Goal: Information Seeking & Learning: Learn about a topic

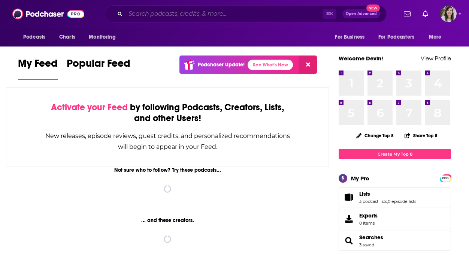
click at [180, 16] on input "Search podcasts, credits, & more..." at bounding box center [224, 14] width 197 height 12
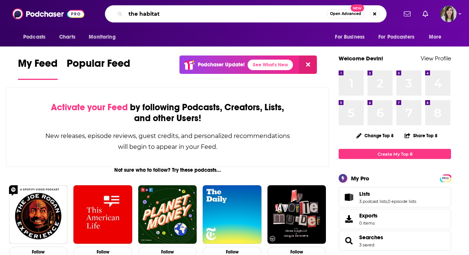
type input "the habitat"
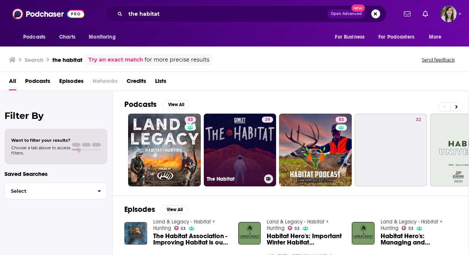
click at [221, 142] on link "39 The Habitat" at bounding box center [240, 150] width 73 height 73
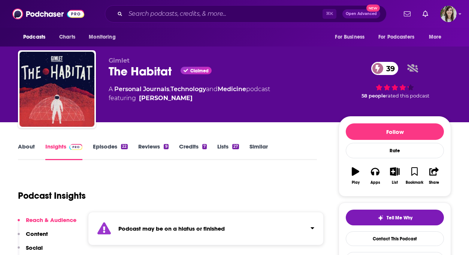
click at [113, 152] on link "Episodes 22" at bounding box center [110, 151] width 35 height 17
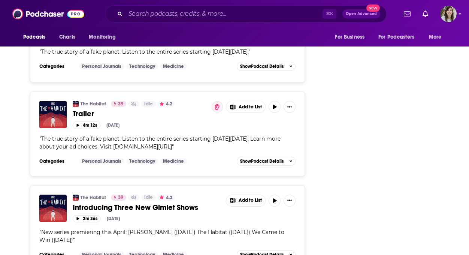
scroll to position [2342, 0]
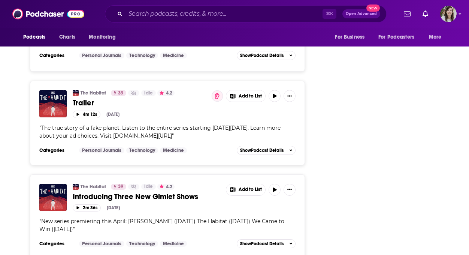
click at [88, 98] on span "Trailer" at bounding box center [83, 102] width 21 height 9
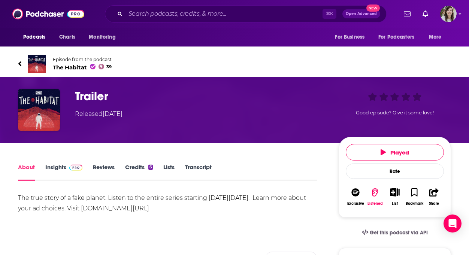
click at [19, 63] on icon at bounding box center [19, 63] width 3 height 5
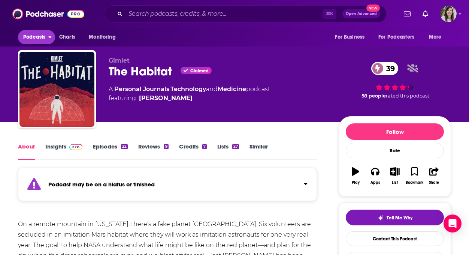
click at [37, 43] on button "Podcasts" at bounding box center [36, 37] width 37 height 14
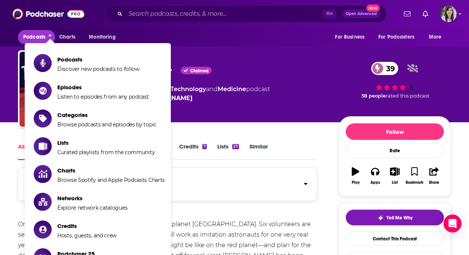
click at [36, 38] on span "Podcasts" at bounding box center [34, 37] width 22 height 10
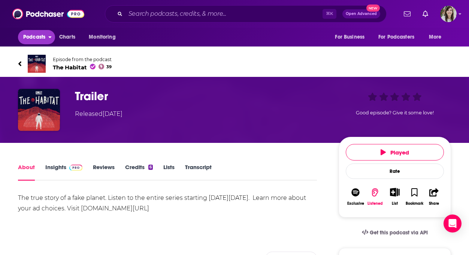
click at [34, 37] on span "Podcasts" at bounding box center [34, 37] width 22 height 10
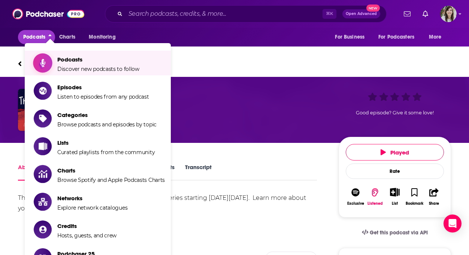
click at [66, 66] on span "Discover new podcasts to follow" at bounding box center [98, 69] width 82 height 7
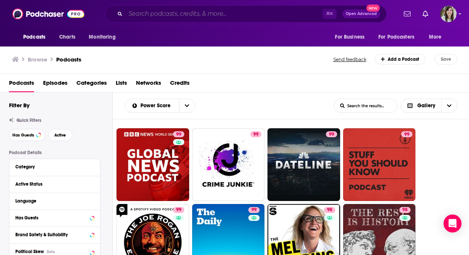
click at [172, 14] on input "Search podcasts, credits, & more..." at bounding box center [224, 14] width 197 height 12
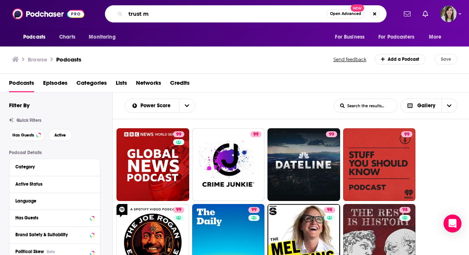
type input "trust me"
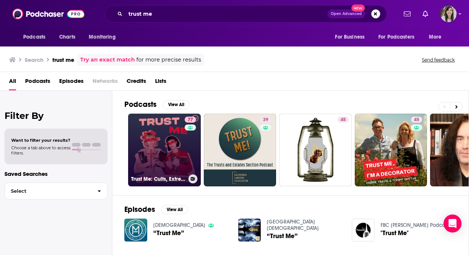
click at [166, 142] on link "77 Trust Me: Cults, Extreme Belief, and Manipulation" at bounding box center [164, 150] width 73 height 73
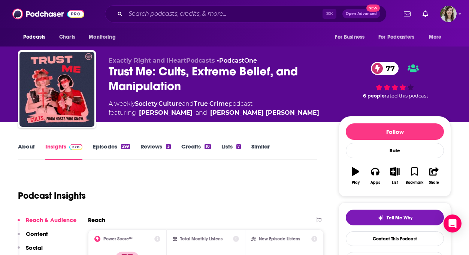
click at [202, 158] on link "Credits 10" at bounding box center [196, 151] width 30 height 17
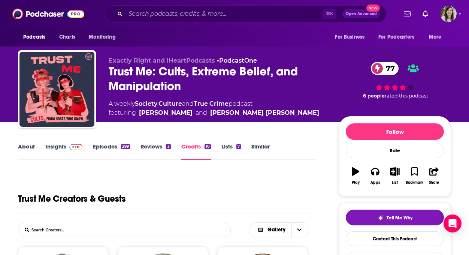
click at [22, 150] on link "About" at bounding box center [26, 151] width 17 height 17
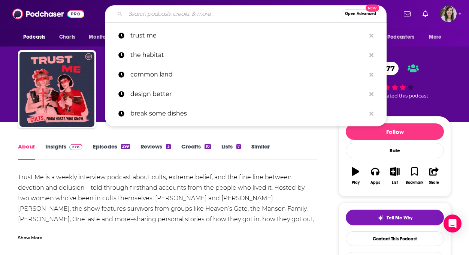
click at [180, 14] on input "Search podcasts, credits, & more..." at bounding box center [234, 14] width 216 height 12
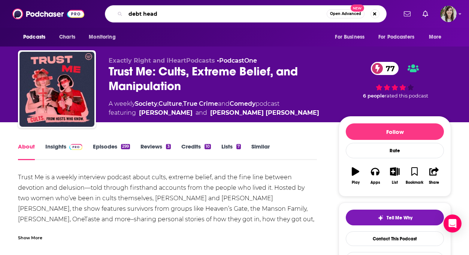
type input "debt heads"
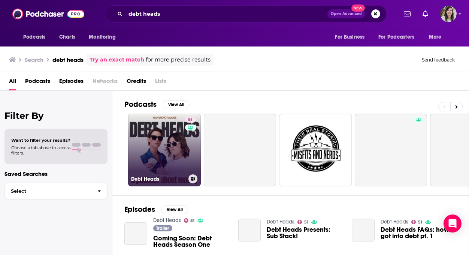
click at [145, 152] on link "51 Debt Heads" at bounding box center [164, 150] width 73 height 73
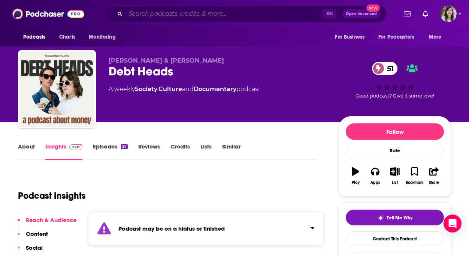
click at [239, 14] on input "Search podcasts, credits, & more..." at bounding box center [224, 14] width 197 height 12
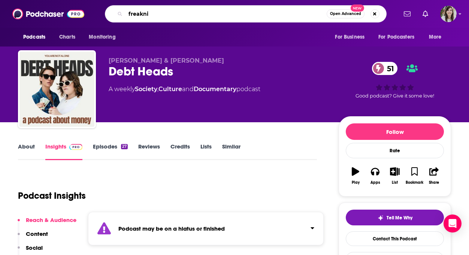
type input "freaknik"
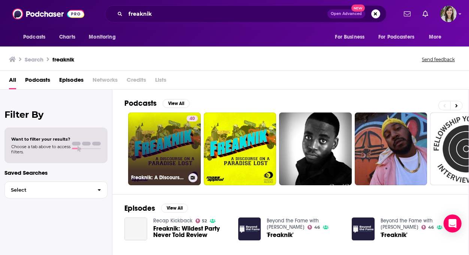
click at [161, 152] on link "40 Freaknik: A Discourse on a Paradise Lost" at bounding box center [164, 148] width 73 height 73
